Goal: Communication & Community: Answer question/provide support

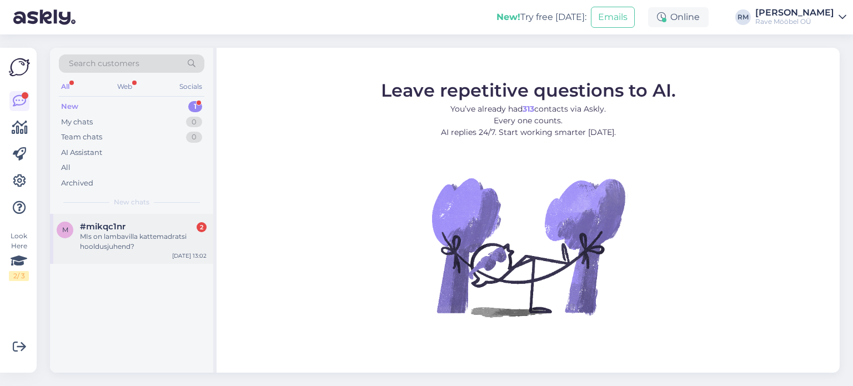
click at [129, 239] on div "MIs on lambavilla kattemadratsi hooldusjuhend?" at bounding box center [143, 242] width 127 height 20
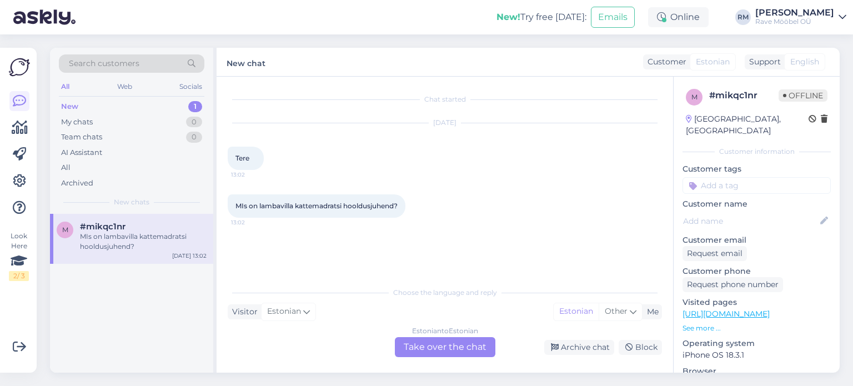
click at [481, 355] on div "Estonian to Estonian Take over the chat" at bounding box center [445, 347] width 101 height 20
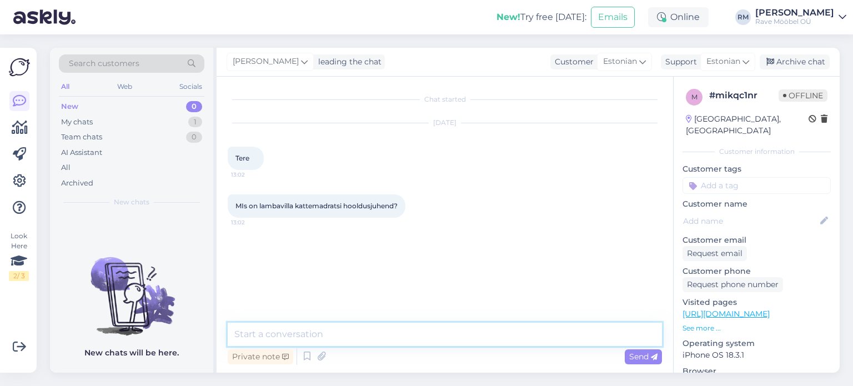
click at [472, 337] on textarea at bounding box center [445, 334] width 435 height 23
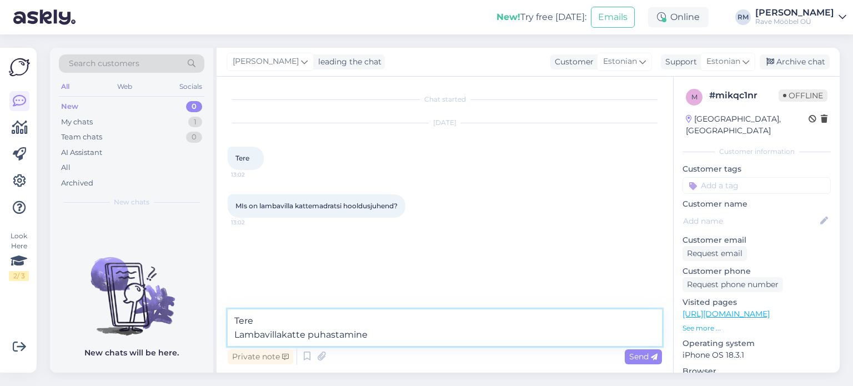
drag, startPoint x: 418, startPoint y: 337, endPoint x: 297, endPoint y: 333, distance: 121.2
click at [297, 333] on textarea "Tere Lambavillakatte puhastamine" at bounding box center [445, 327] width 435 height 37
click at [352, 334] on textarea "Tere Lambavillakate puhastage keemilises puhastuses." at bounding box center [445, 327] width 435 height 37
type textarea "Tere Lambavillakate puhastage keemilises puhastuses."
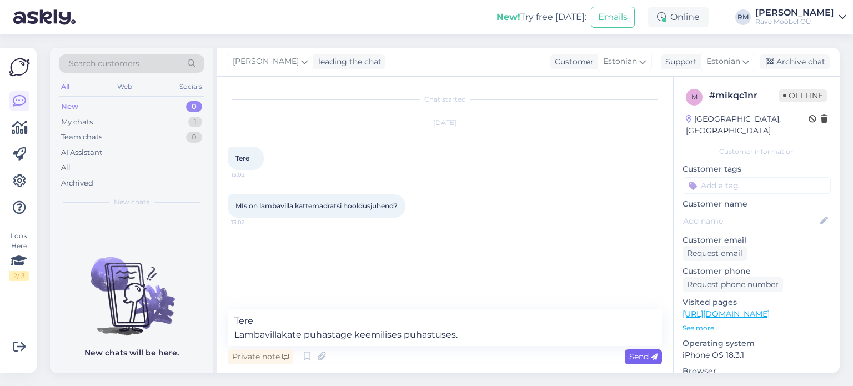
click at [647, 357] on span "Send" at bounding box center [644, 357] width 28 height 10
